Goal: Task Accomplishment & Management: Manage account settings

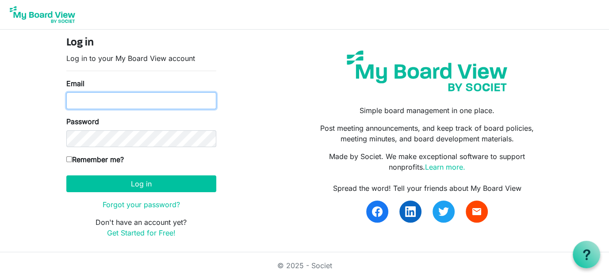
click at [117, 96] on input "Email" at bounding box center [141, 100] width 150 height 17
type input "director@exeterlibrary.org"
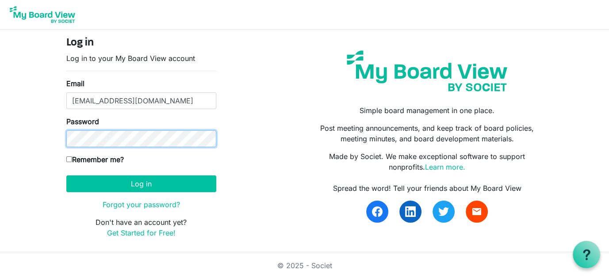
click at [66, 176] on button "Log in" at bounding box center [141, 184] width 150 height 17
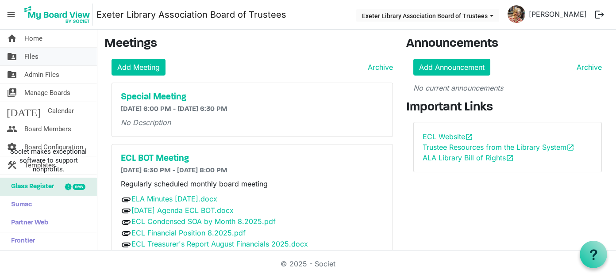
click at [32, 58] on span "Files" at bounding box center [31, 57] width 14 height 18
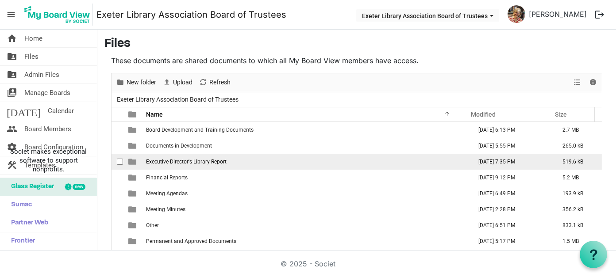
click at [175, 162] on span "Executive Director's Library Report" at bounding box center [186, 162] width 80 height 6
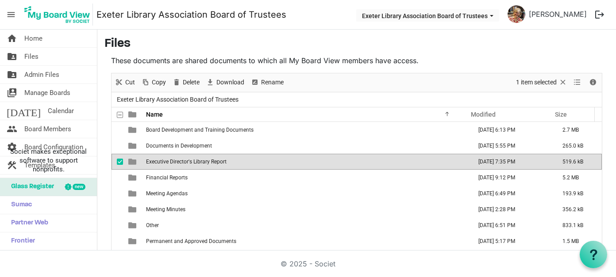
click at [151, 160] on span "Executive Director's Library Report" at bounding box center [186, 162] width 80 height 6
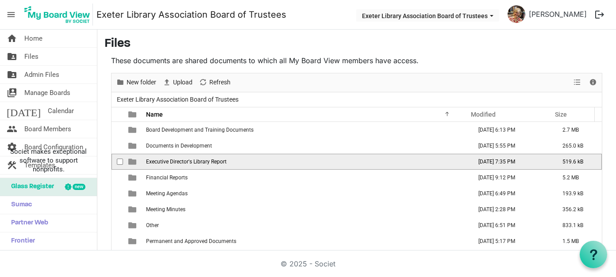
click at [151, 160] on span "Executive Director's Library Report" at bounding box center [186, 162] width 80 height 6
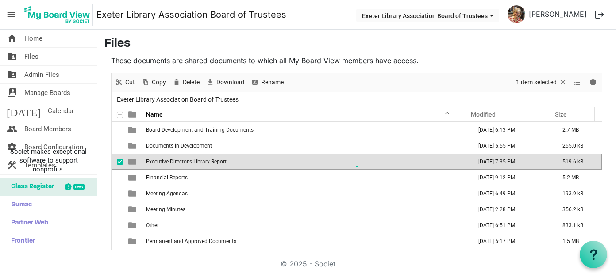
scroll to position [20, 0]
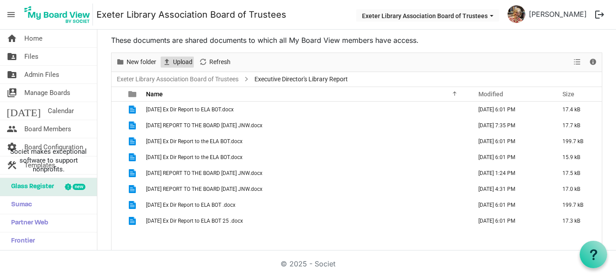
click at [179, 60] on span "Upload" at bounding box center [182, 62] width 21 height 11
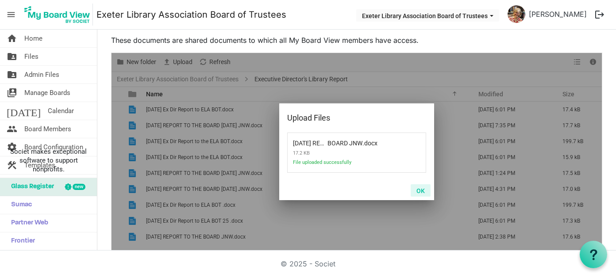
click at [417, 192] on button "OK" at bounding box center [420, 190] width 20 height 12
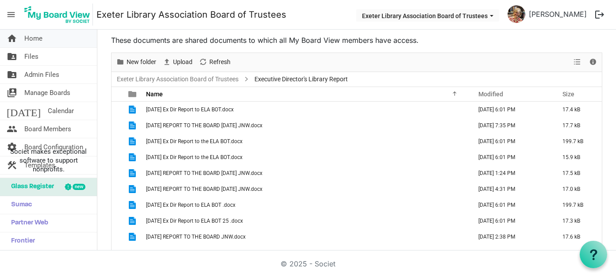
click at [29, 36] on span "Home" at bounding box center [33, 39] width 18 height 18
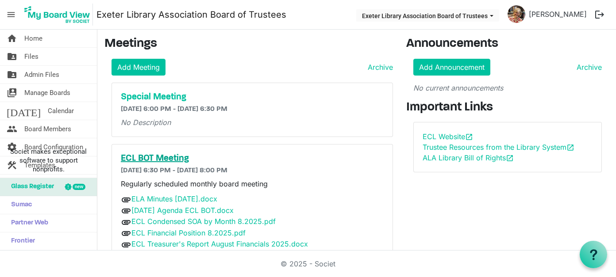
click at [171, 157] on h5 "ECL BOT Meeting" at bounding box center [252, 158] width 263 height 11
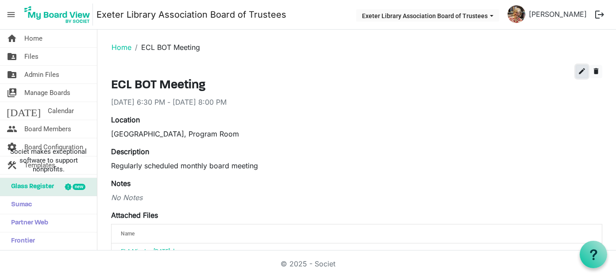
click at [578, 69] on span "edit" at bounding box center [582, 71] width 8 height 8
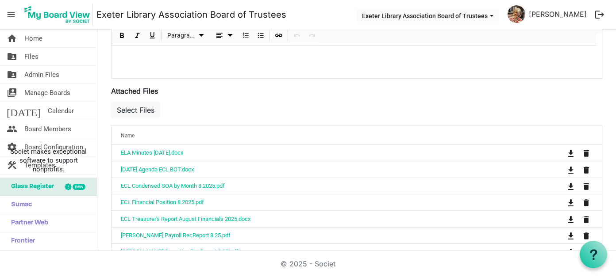
scroll to position [310, 0]
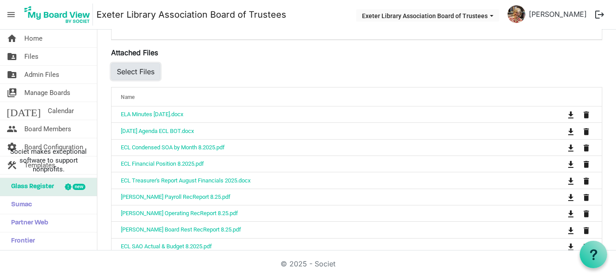
click at [138, 66] on button "Select Files" at bounding box center [135, 71] width 49 height 17
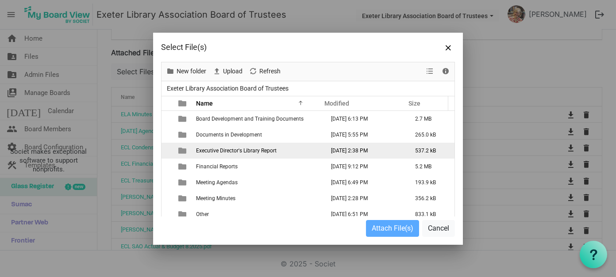
click at [244, 150] on span "Executive Director's Library Report" at bounding box center [236, 151] width 80 height 6
click at [240, 151] on span "Executive Director's Library Report" at bounding box center [236, 151] width 80 height 6
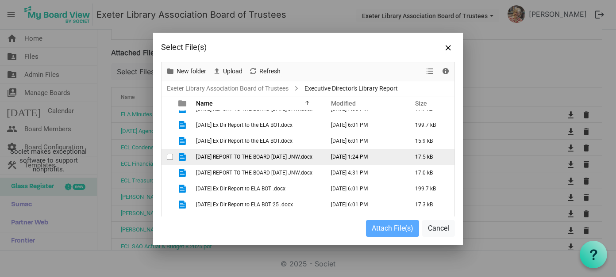
scroll to position [37, 0]
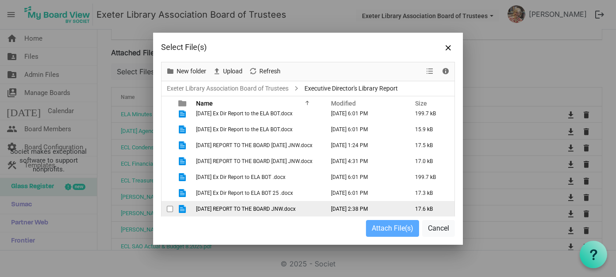
click at [167, 207] on span "checkbox" at bounding box center [170, 209] width 6 height 6
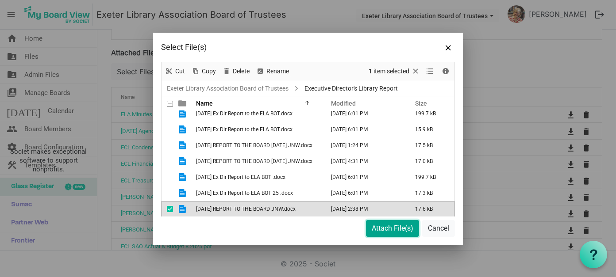
click at [393, 230] on button "Attach File(s)" at bounding box center [392, 228] width 53 height 17
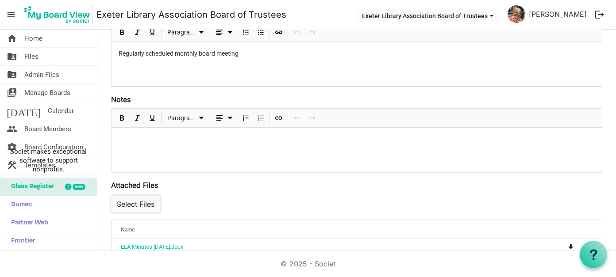
scroll to position [0, 0]
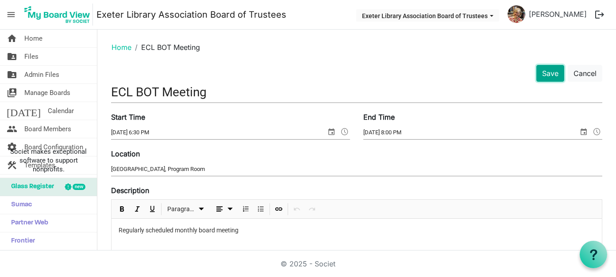
click at [545, 74] on button "Save" at bounding box center [550, 73] width 28 height 17
